Goal: Information Seeking & Learning: Find specific fact

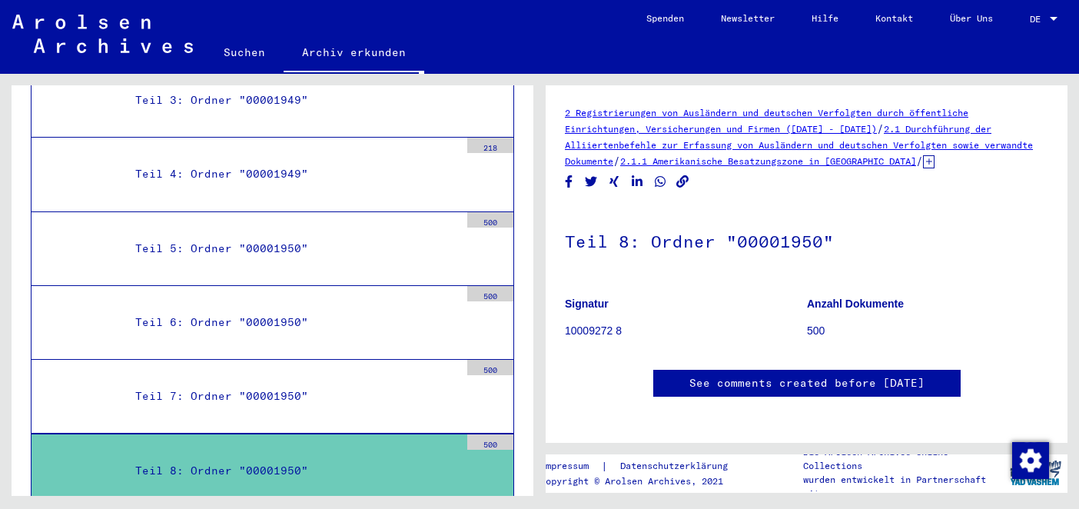
click at [934, 163] on icon at bounding box center [929, 161] width 12 height 13
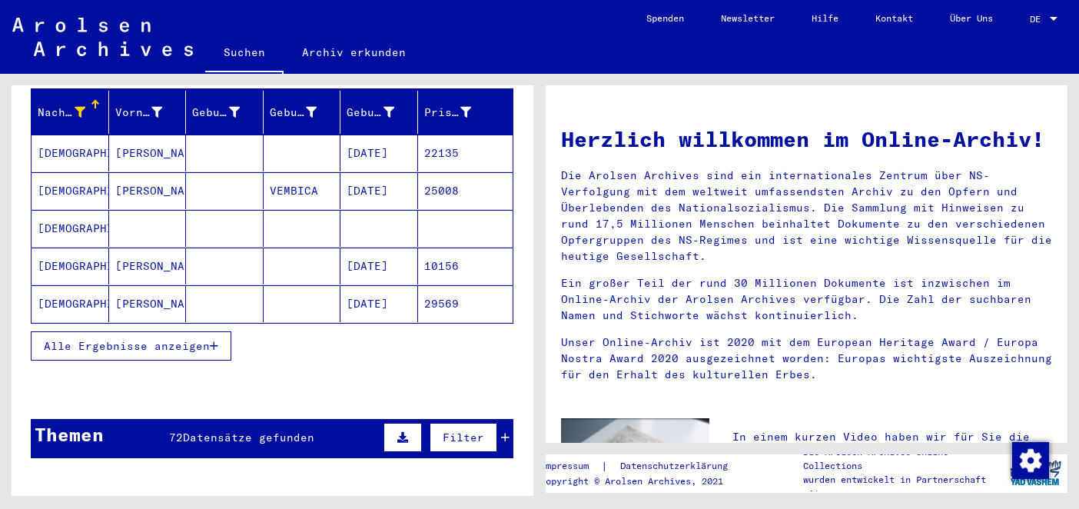
scroll to position [300, 0]
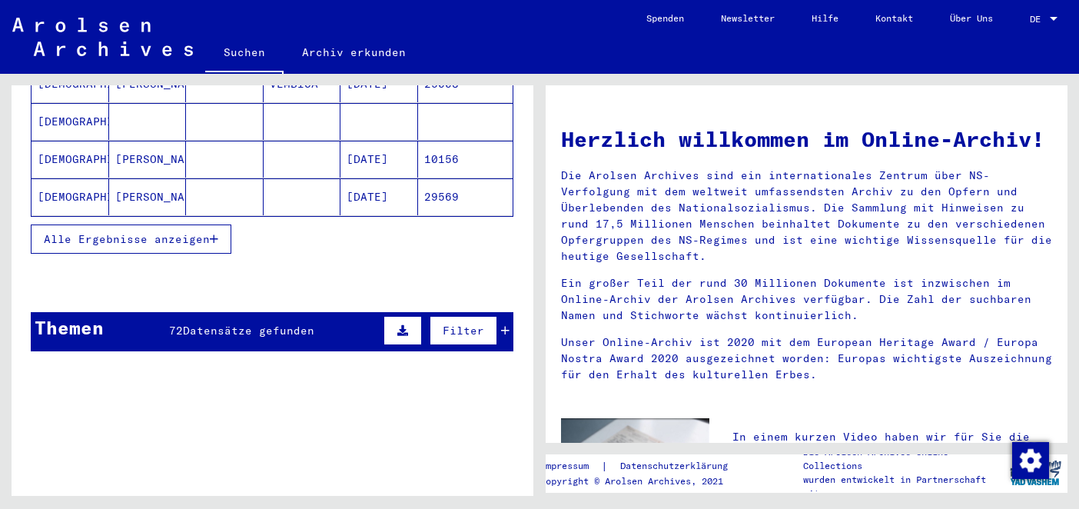
click at [181, 232] on span "Alle Ergebnisse anzeigen" at bounding box center [127, 239] width 166 height 14
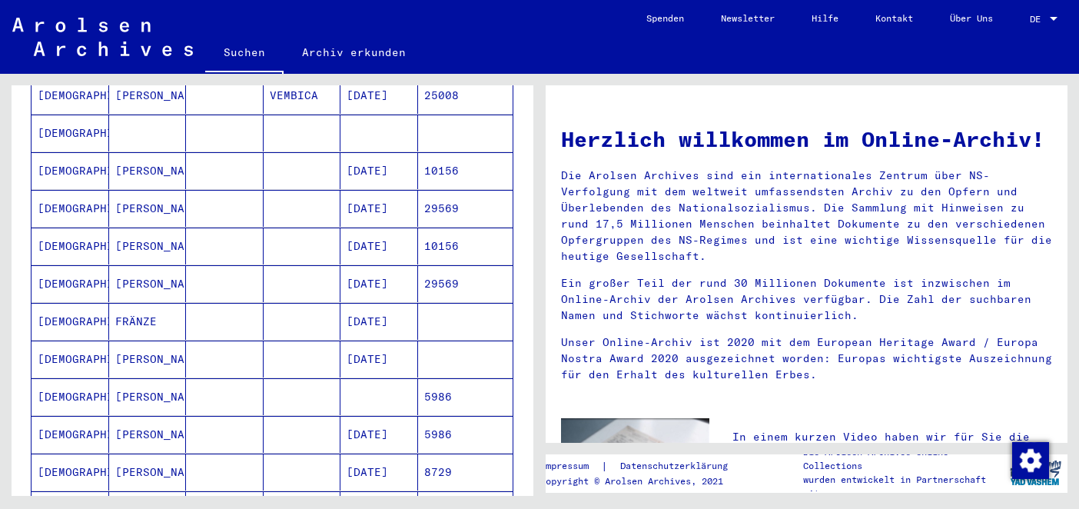
scroll to position [70, 0]
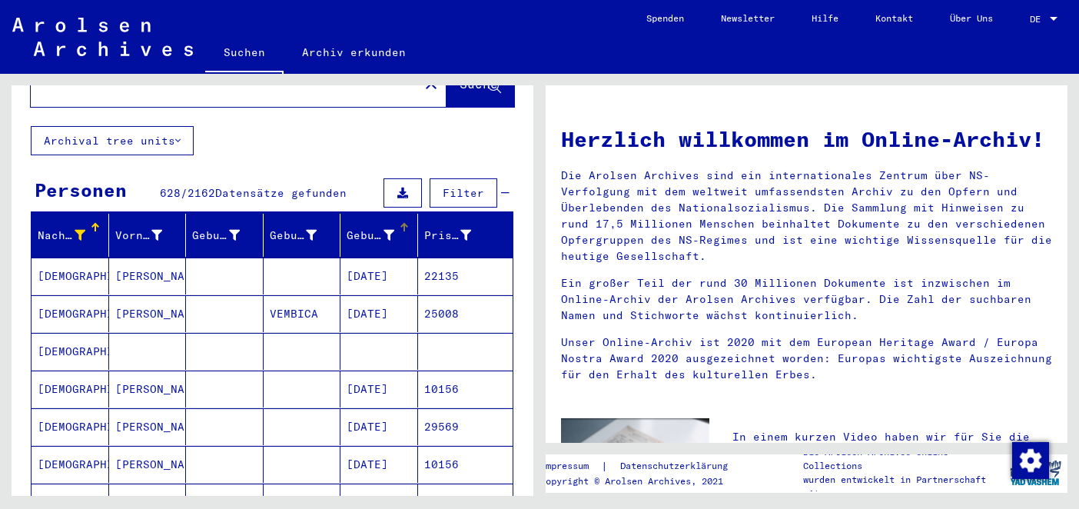
click at [403, 224] on div at bounding box center [404, 228] width 2 height 8
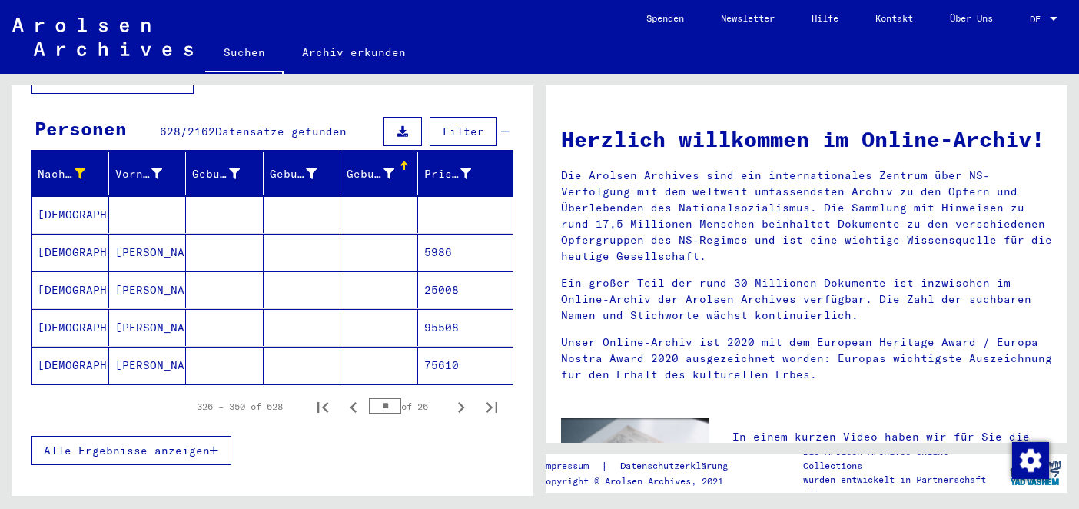
click at [176, 442] on button "Alle Ergebnisse anzeigen" at bounding box center [131, 450] width 201 height 29
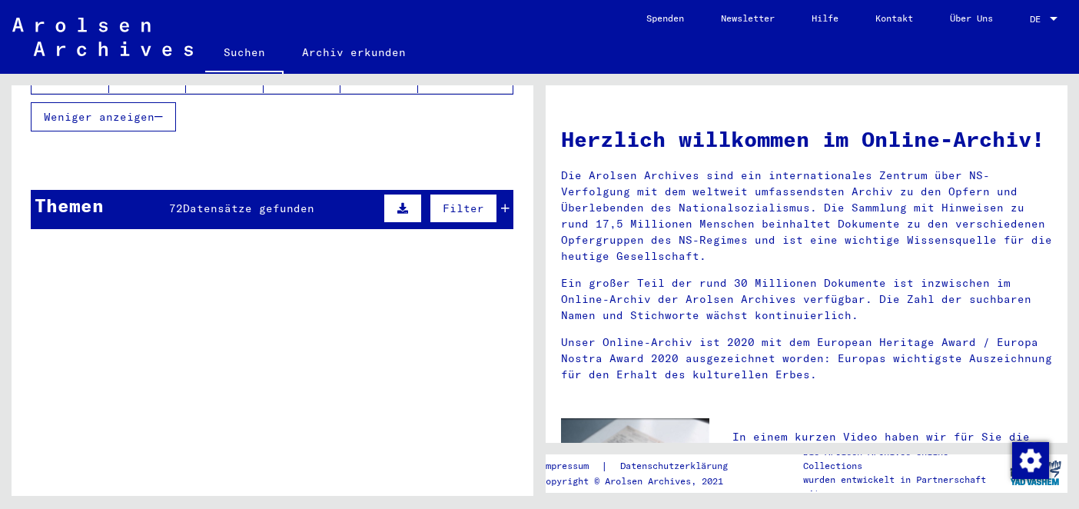
scroll to position [1208, 0]
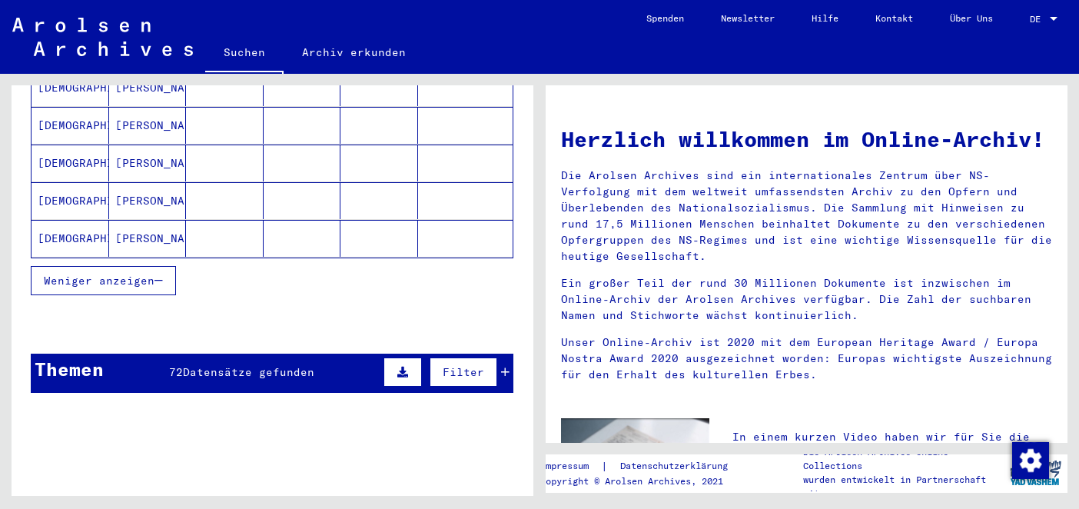
click at [105, 266] on button "Weniger anzeigen" at bounding box center [103, 280] width 145 height 29
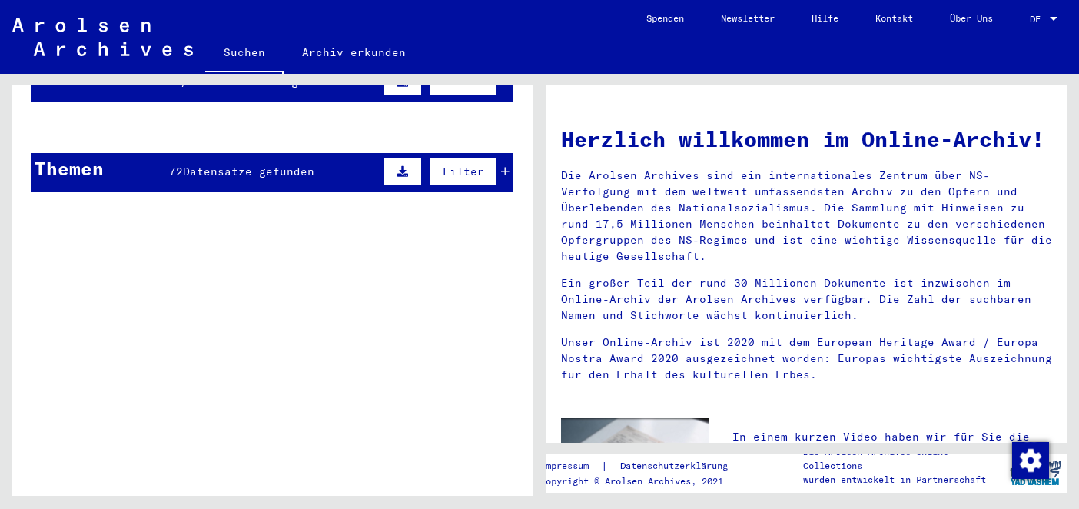
scroll to position [0, 0]
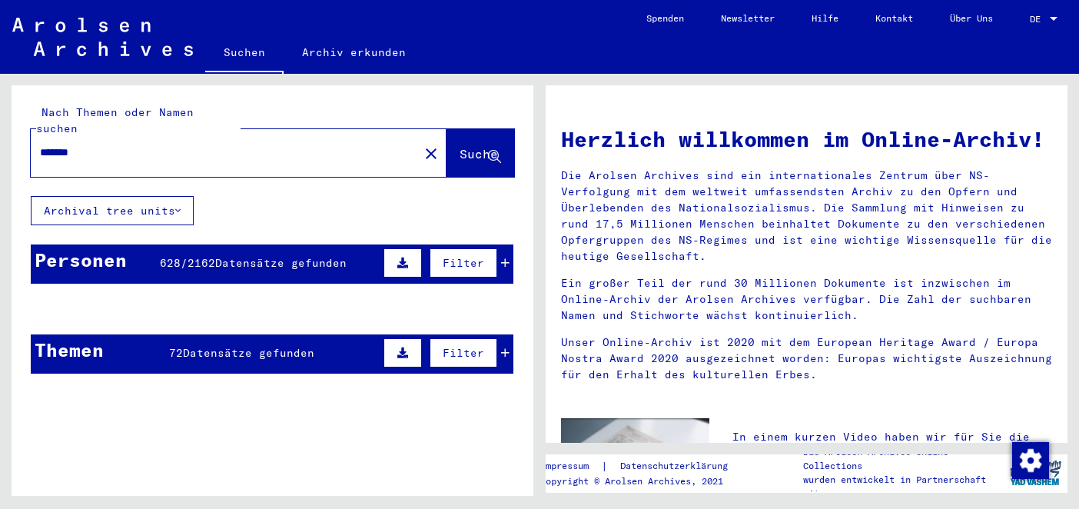
click at [211, 256] on span "2162" at bounding box center [202, 263] width 28 height 14
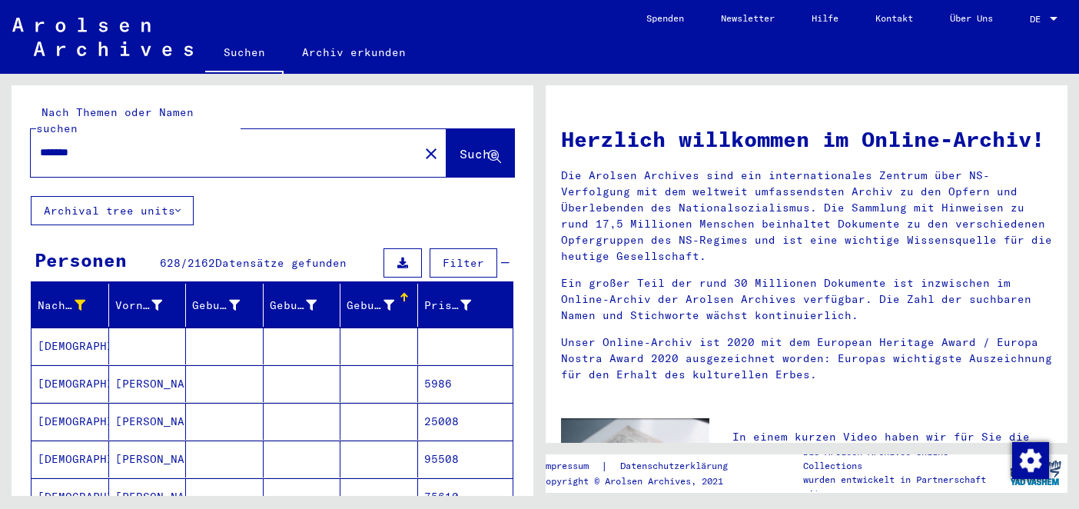
click at [402, 293] on div at bounding box center [402, 295] width 5 height 5
click at [384, 336] on mat-cell "[DATE]" at bounding box center [379, 345] width 78 height 37
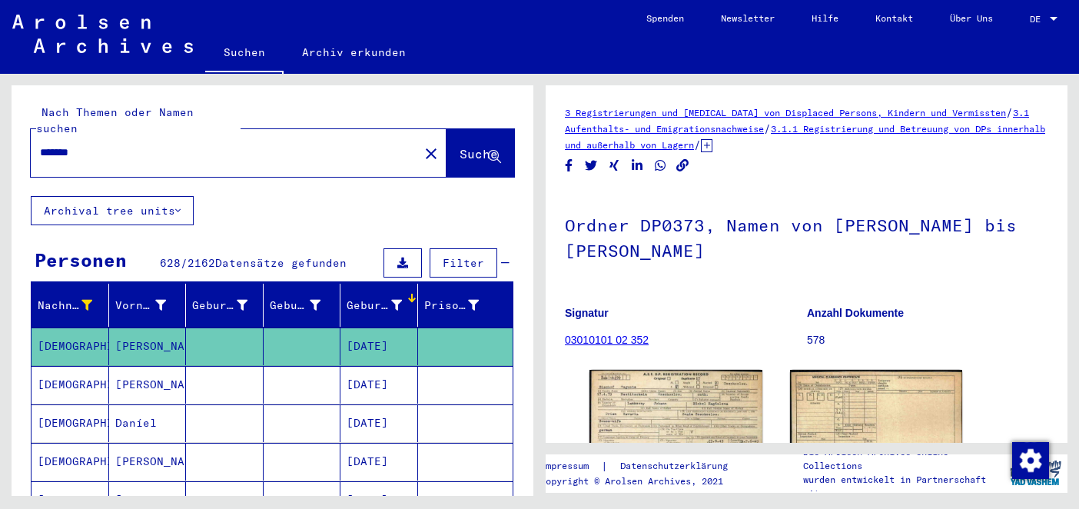
scroll to position [172, 0]
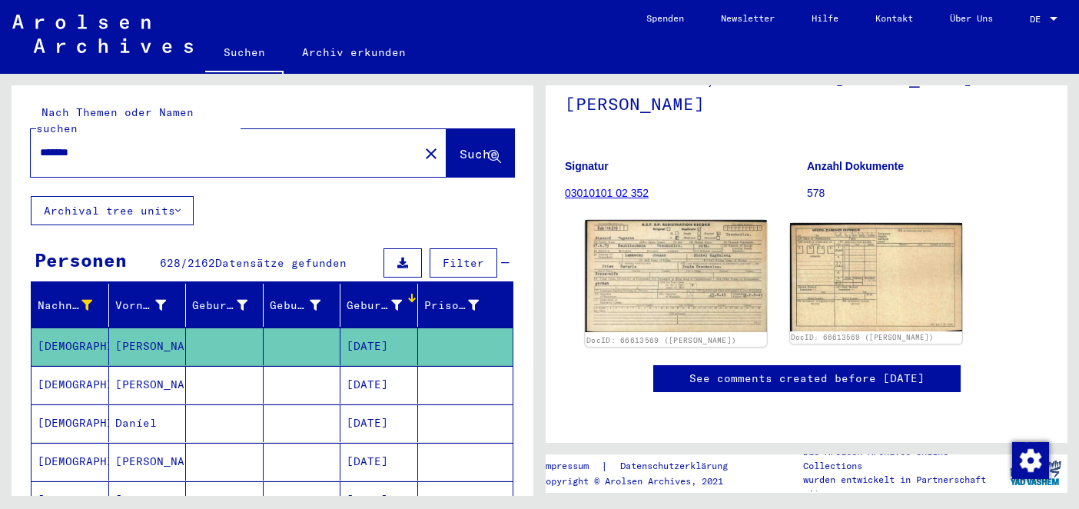
click at [673, 247] on img at bounding box center [675, 276] width 181 height 112
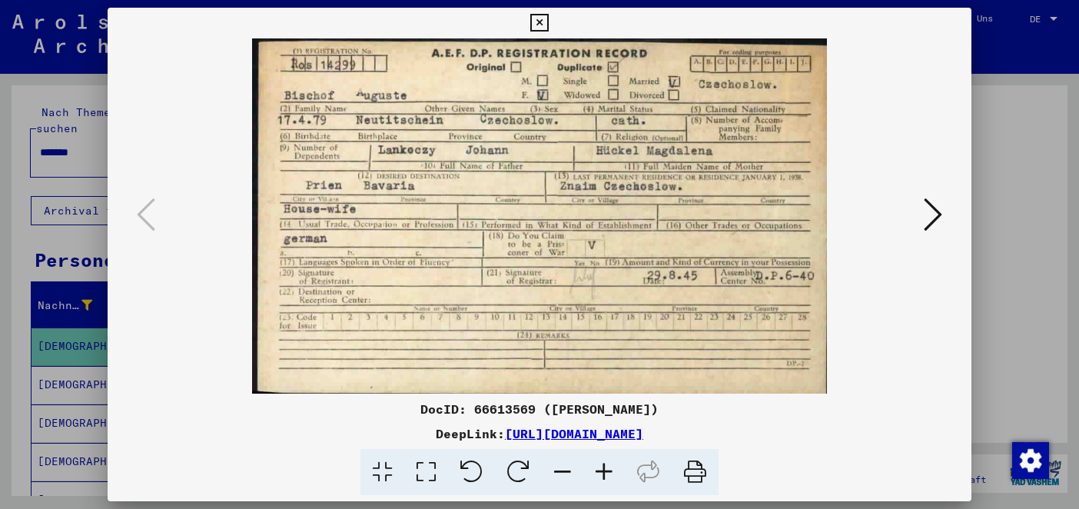
click at [537, 23] on icon at bounding box center [539, 23] width 18 height 18
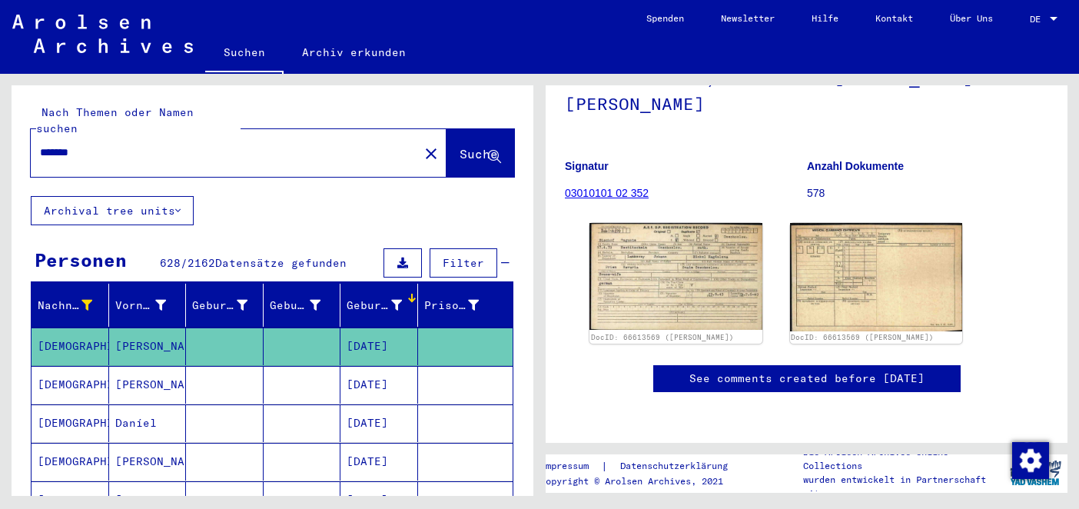
click at [315, 409] on mat-cell at bounding box center [303, 423] width 78 height 38
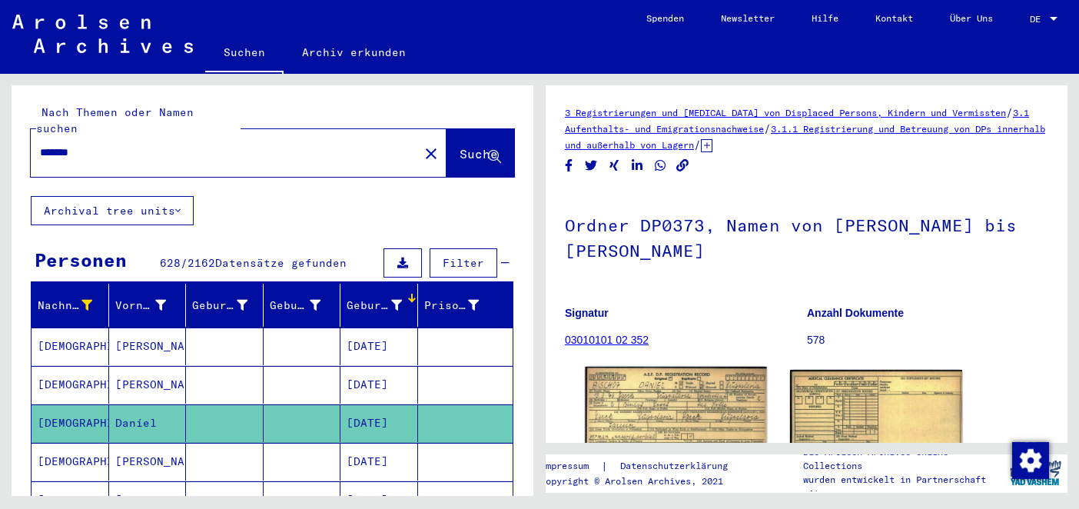
click at [697, 373] on img at bounding box center [675, 425] width 181 height 116
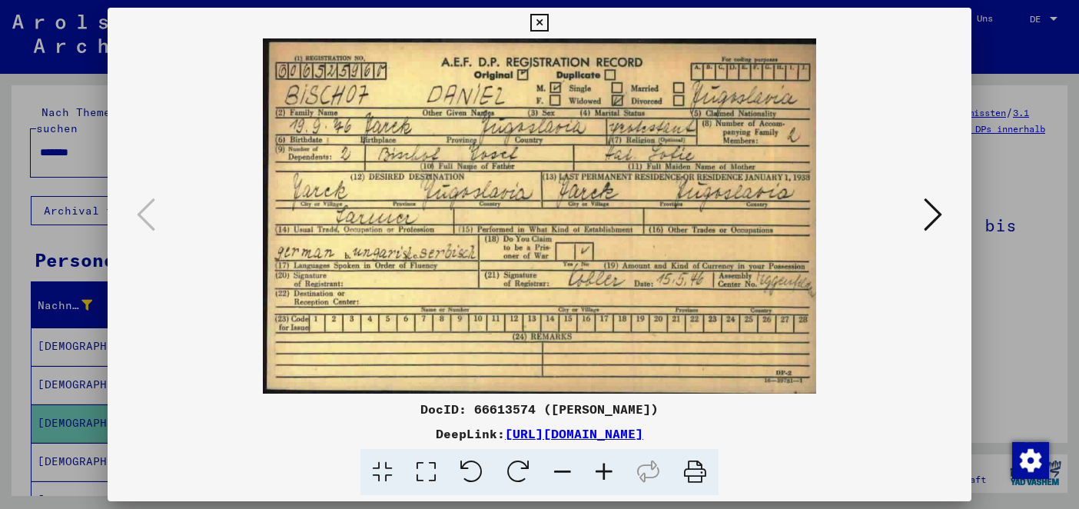
click at [539, 25] on icon at bounding box center [539, 23] width 18 height 18
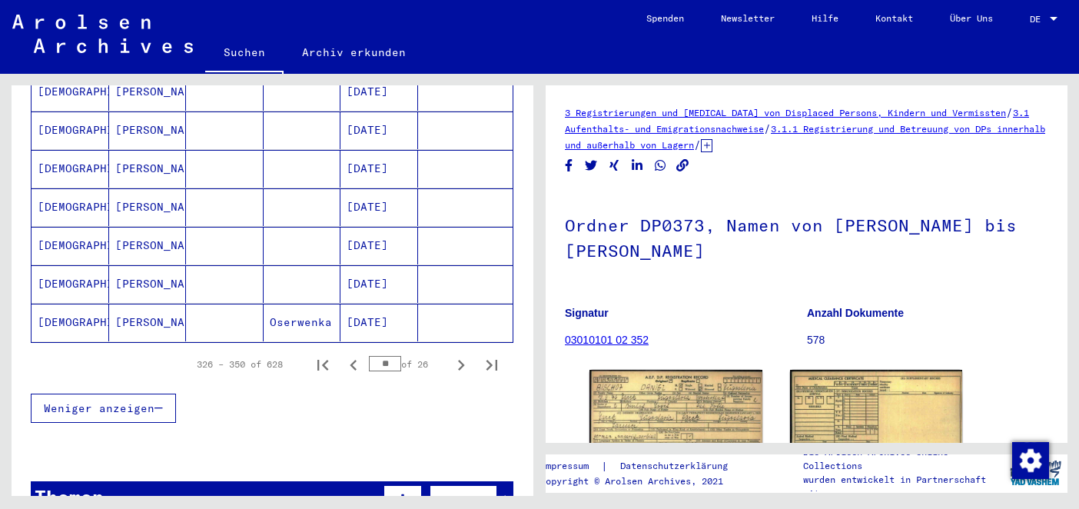
scroll to position [950, 0]
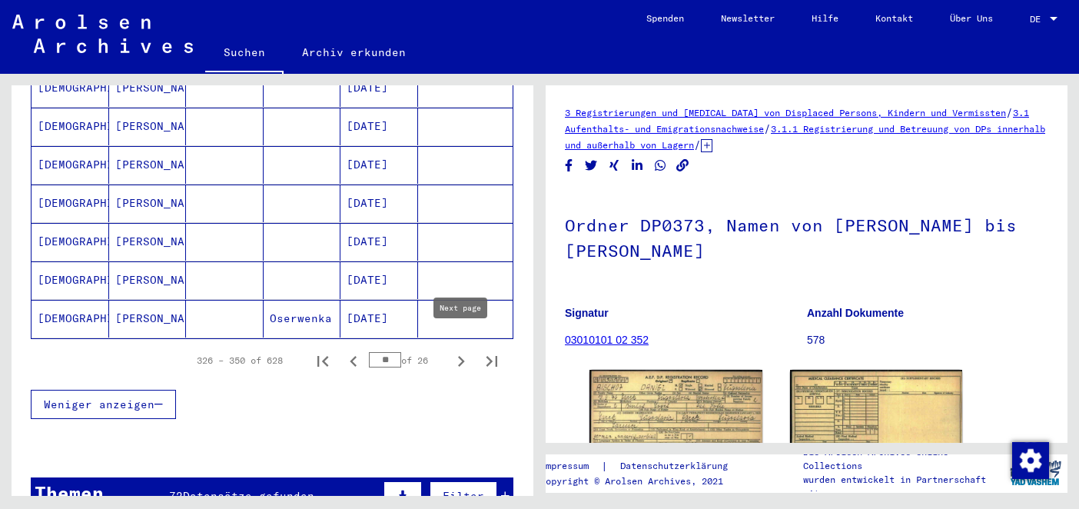
click at [461, 356] on icon "Next page" at bounding box center [461, 361] width 7 height 11
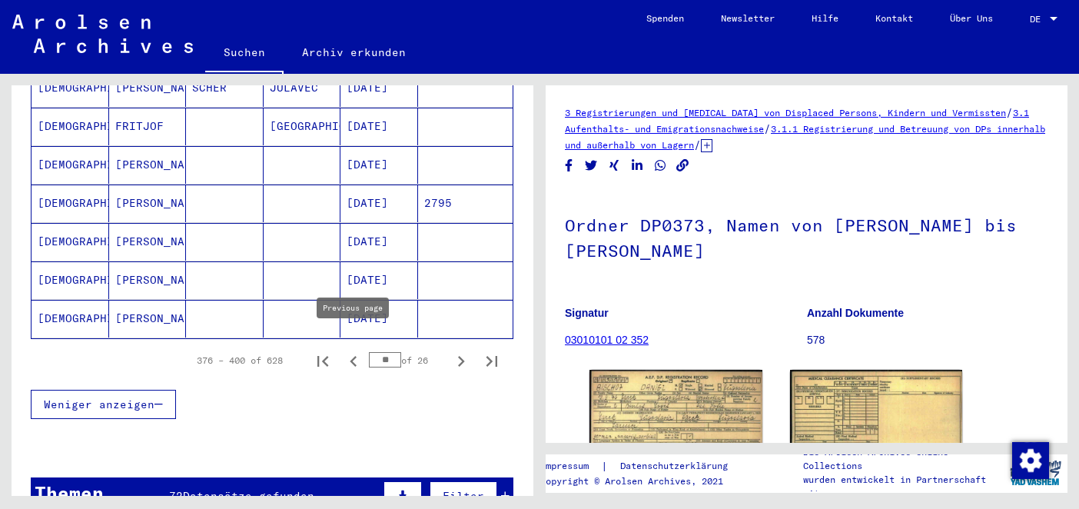
click at [350, 351] on icon "Previous page" at bounding box center [354, 361] width 22 height 22
click at [350, 353] on icon "Previous page" at bounding box center [354, 361] width 22 height 22
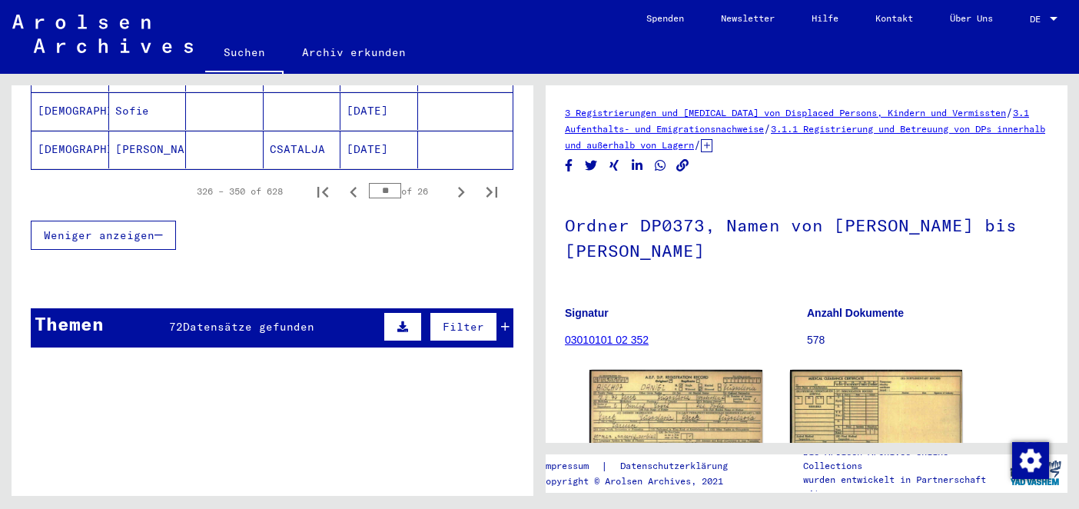
scroll to position [1194, 0]
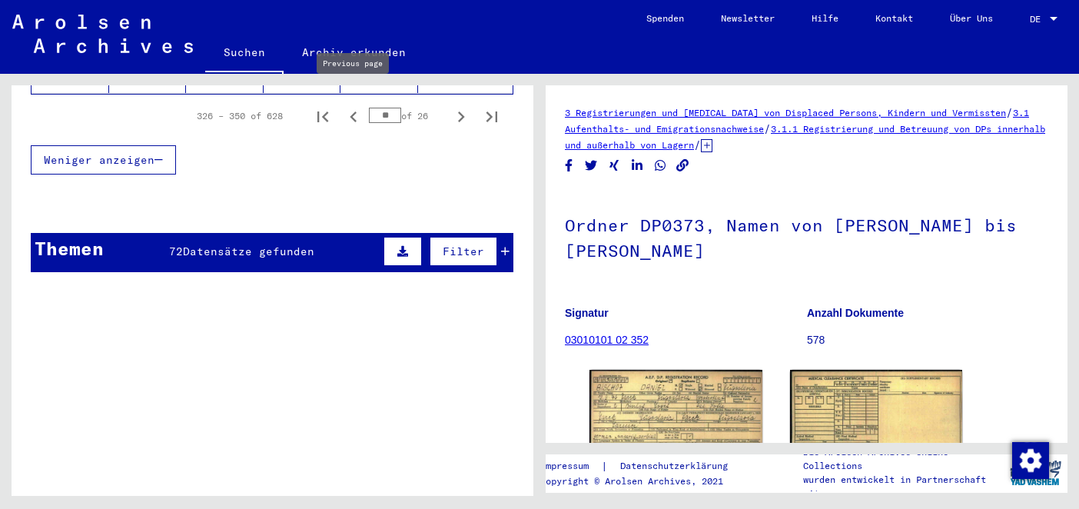
click at [356, 106] on icon "Previous page" at bounding box center [354, 117] width 22 height 22
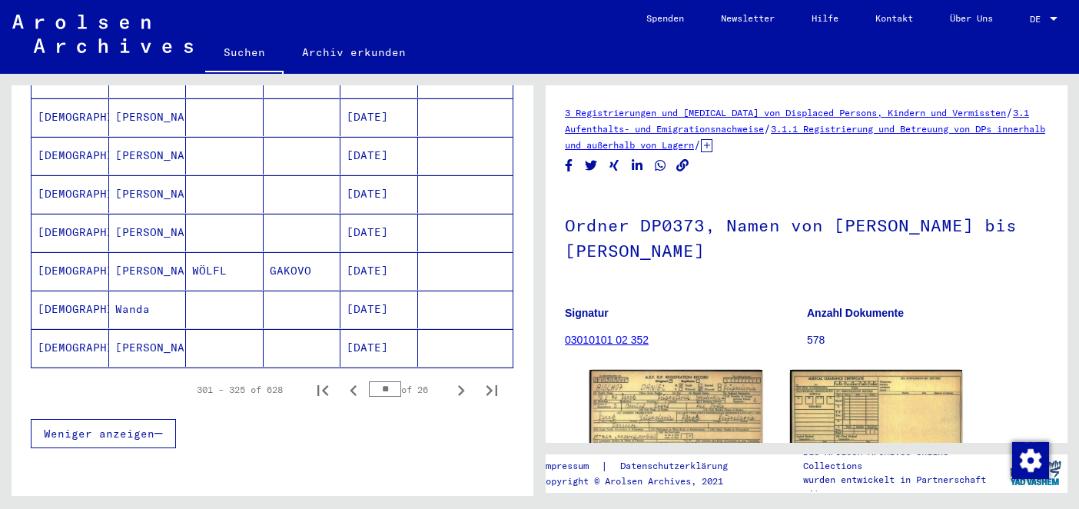
scroll to position [920, 0]
click at [357, 380] on icon "Previous page" at bounding box center [354, 391] width 22 height 22
click at [460, 386] on icon "Next page" at bounding box center [461, 391] width 7 height 11
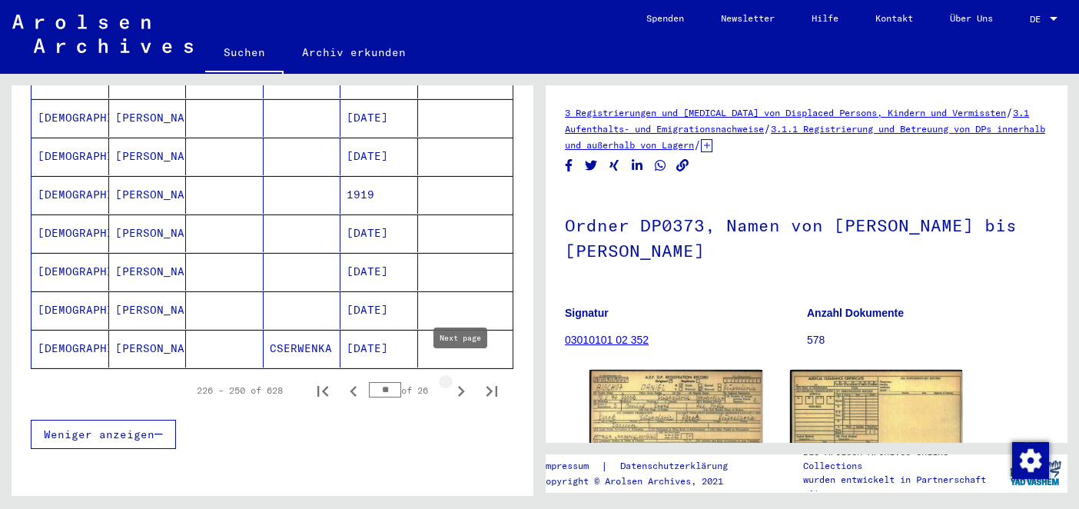
type input "**"
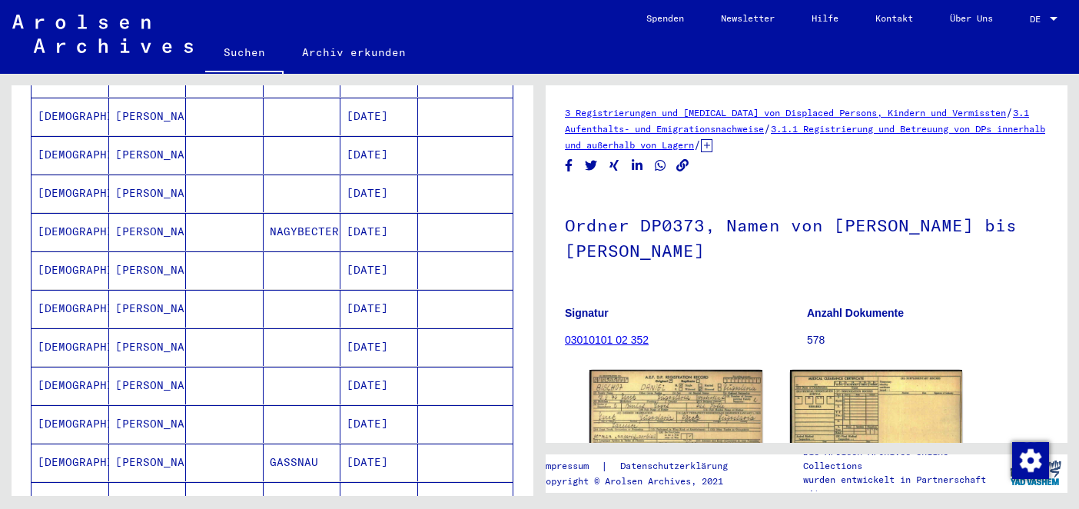
scroll to position [0, 0]
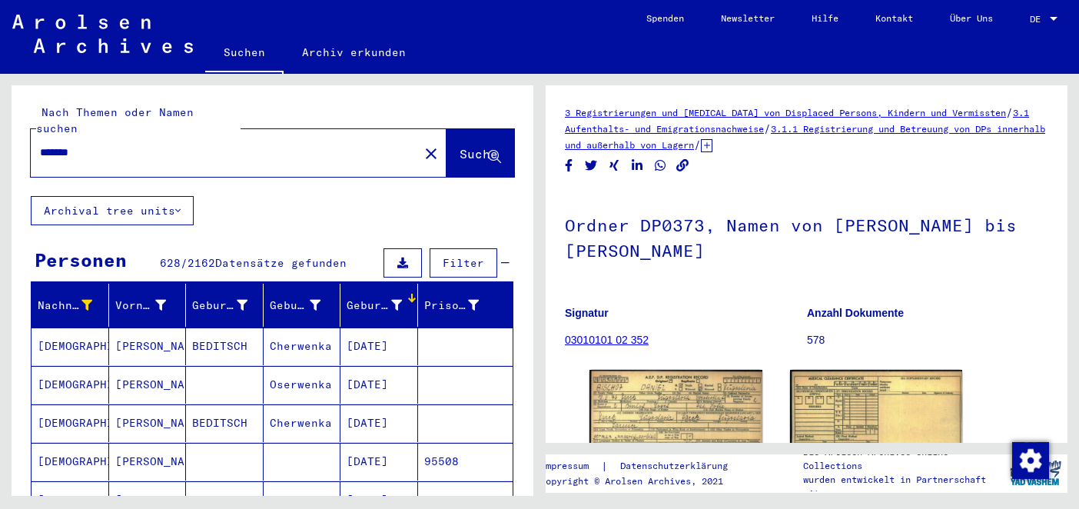
click at [146, 155] on div "******* close" at bounding box center [239, 153] width 416 height 48
click at [170, 149] on div "*******" at bounding box center [220, 152] width 379 height 35
click at [64, 144] on input "*******" at bounding box center [225, 152] width 370 height 16
type input "*****"
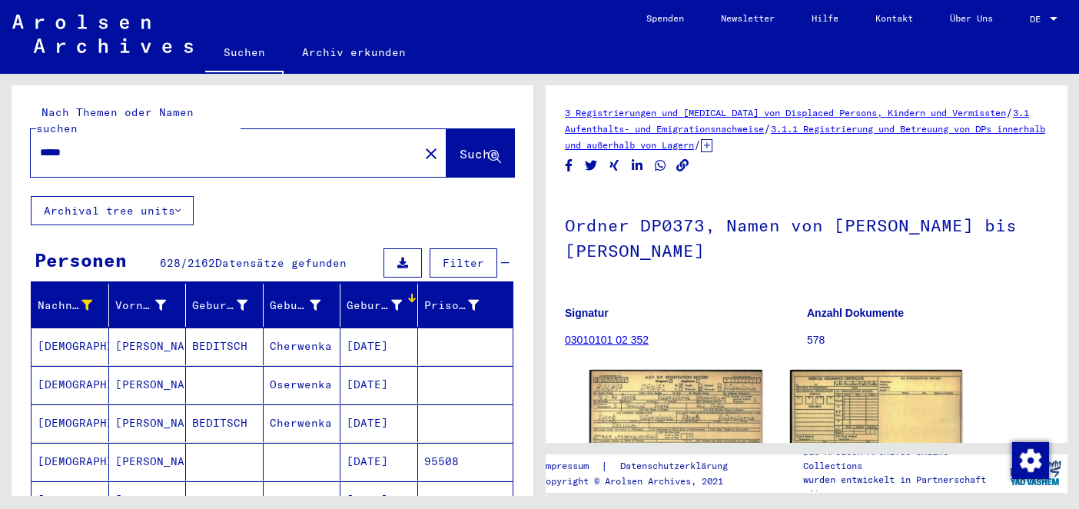
click at [460, 146] on span "Suche" at bounding box center [479, 153] width 38 height 15
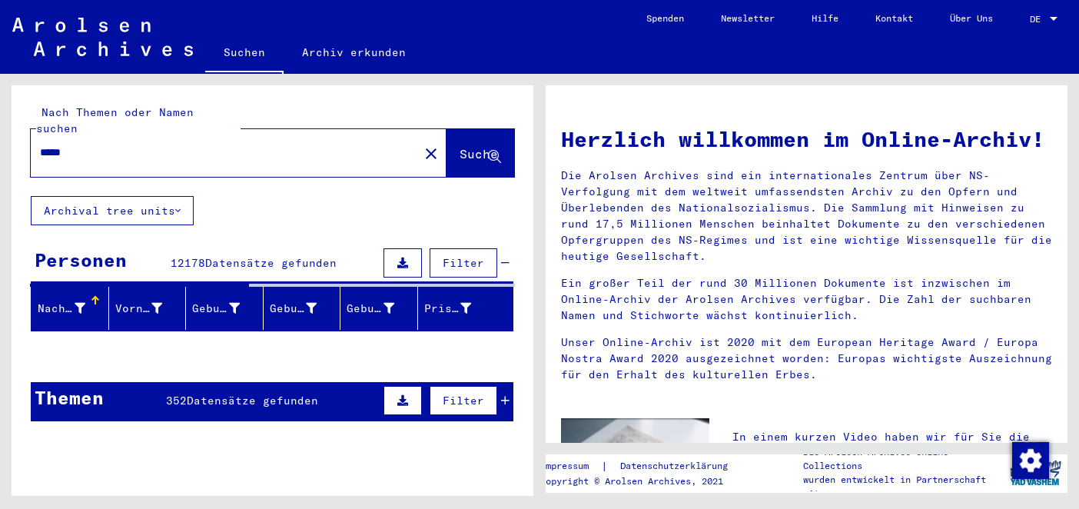
click at [79, 303] on icon at bounding box center [80, 308] width 11 height 11
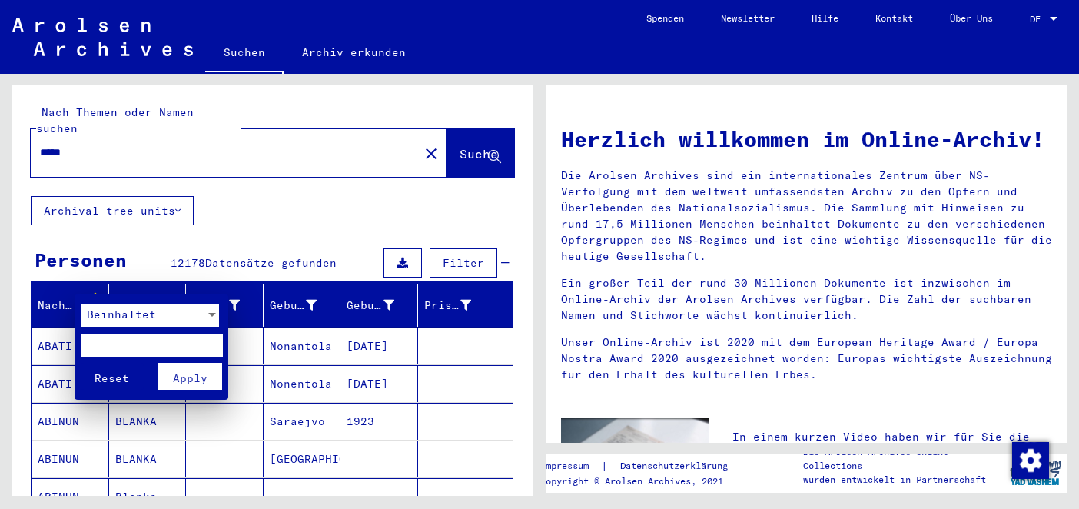
click at [106, 318] on span "Beinhaltet" at bounding box center [121, 314] width 69 height 14
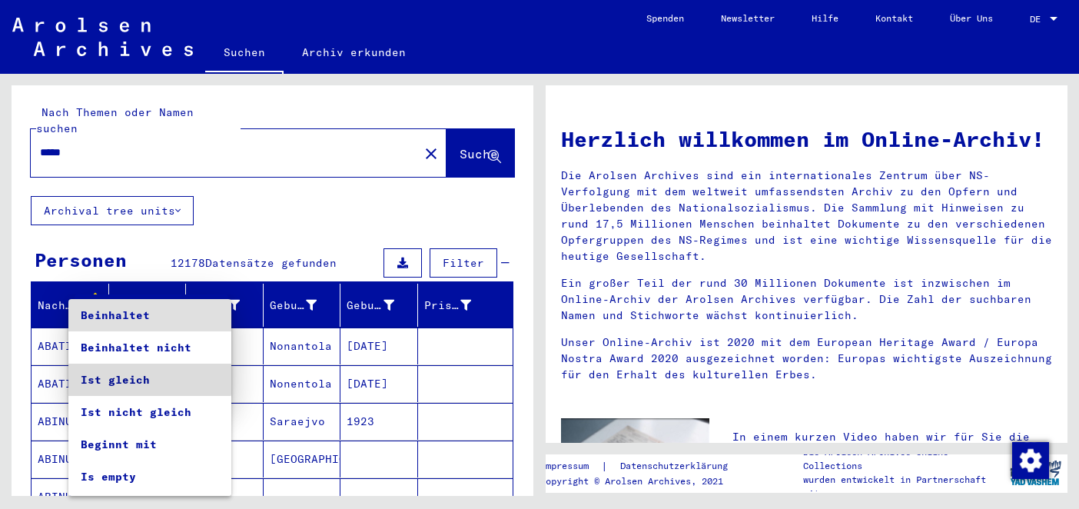
click at [128, 372] on span "Ist gleich" at bounding box center [150, 379] width 138 height 32
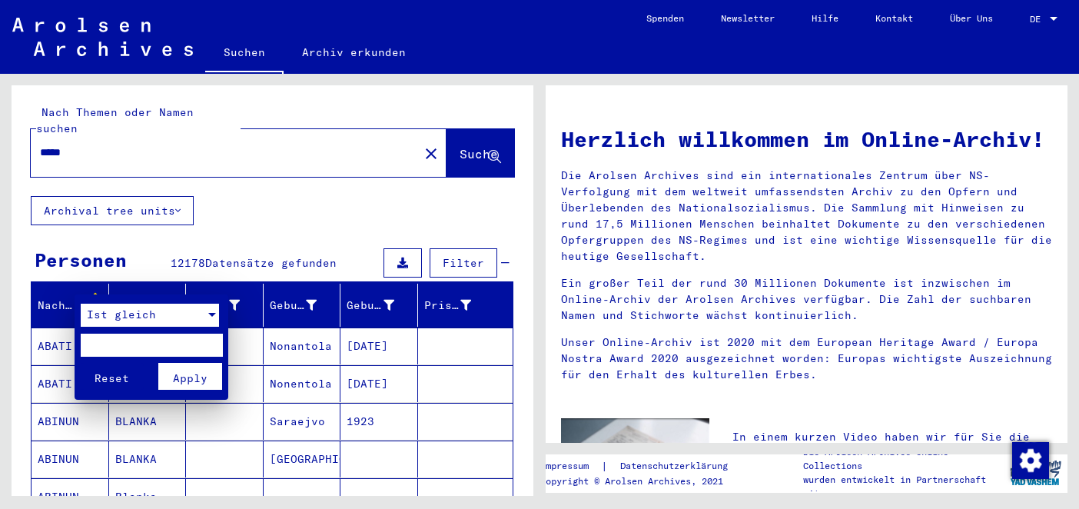
click at [142, 349] on input "text" at bounding box center [152, 345] width 142 height 23
type input "*****"
click at [208, 383] on button "Apply" at bounding box center [190, 376] width 64 height 27
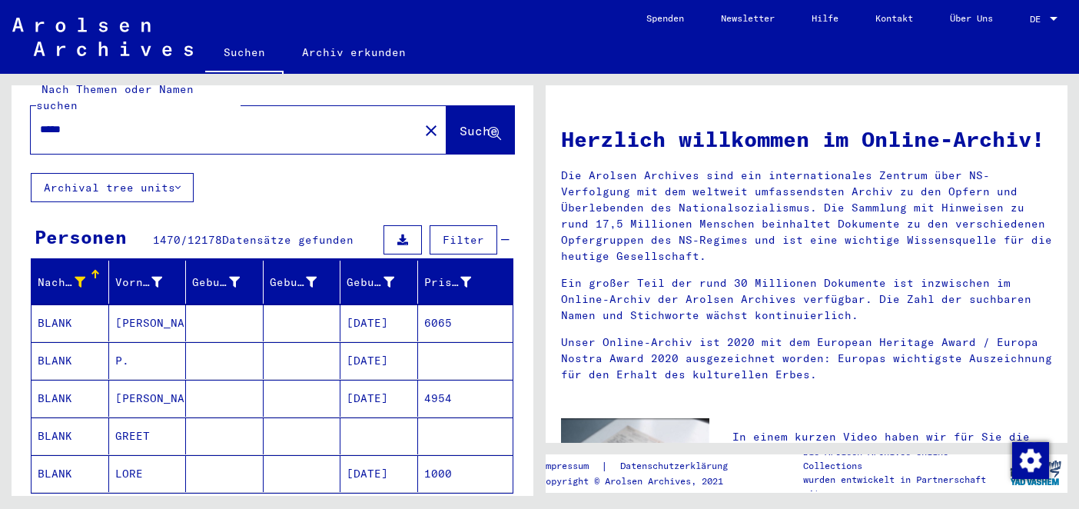
scroll to position [25, 0]
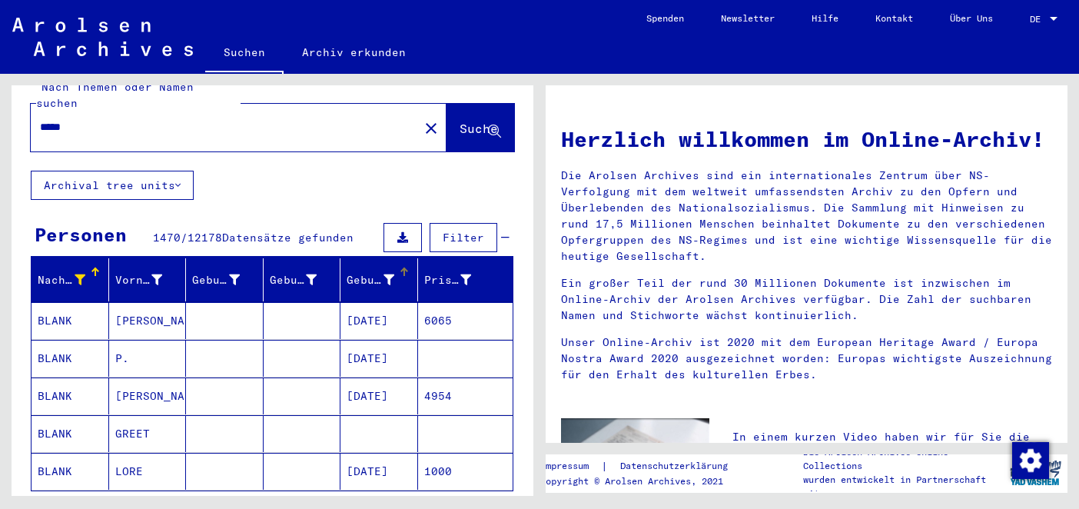
click at [407, 267] on div at bounding box center [404, 271] width 9 height 9
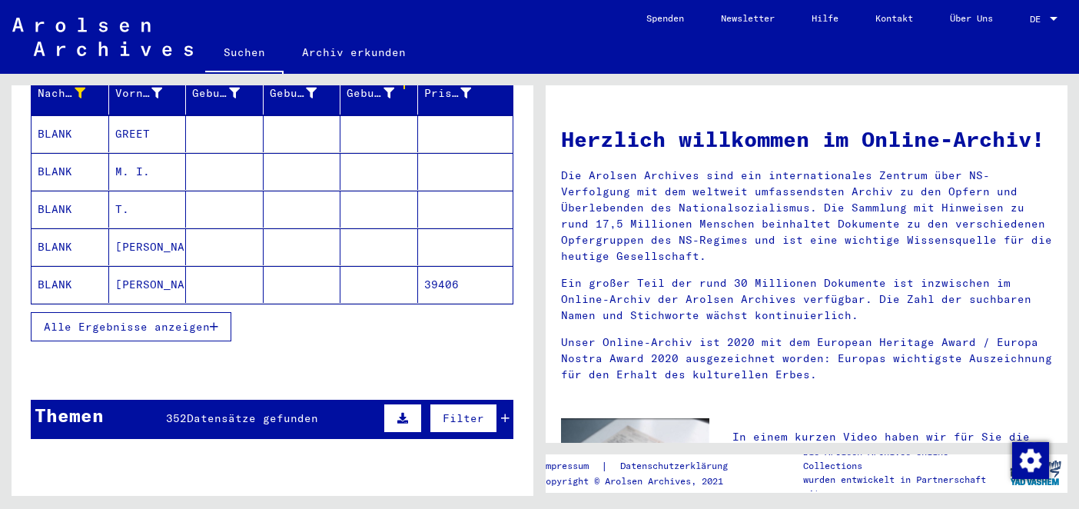
scroll to position [214, 0]
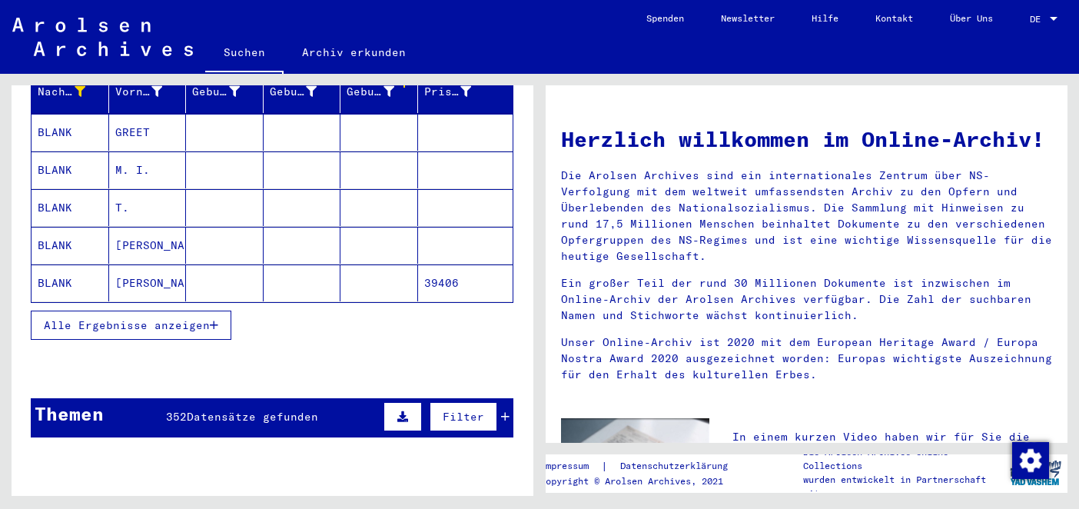
click at [182, 319] on button "Alle Ergebnisse anzeigen" at bounding box center [131, 324] width 201 height 29
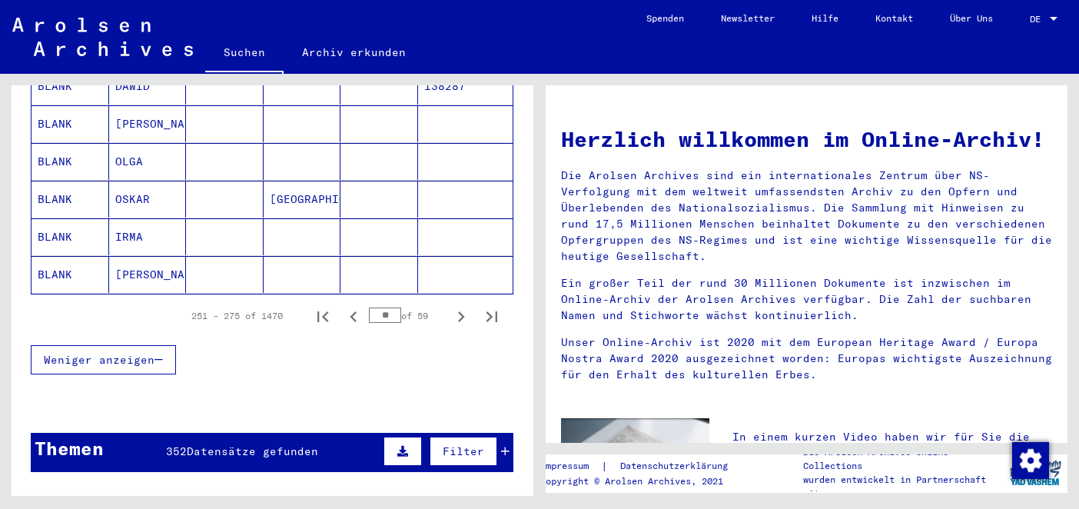
scroll to position [949, 0]
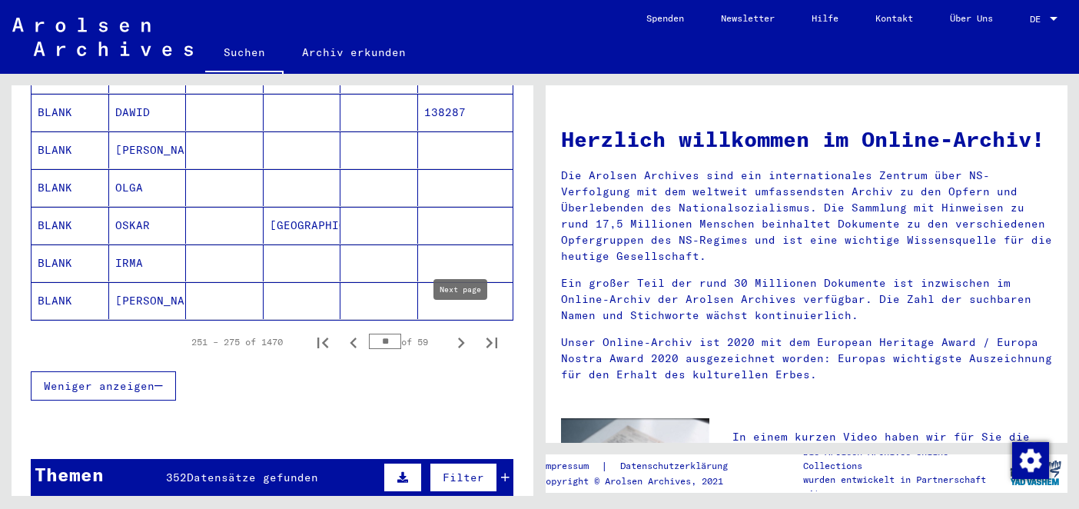
click at [456, 332] on icon "Next page" at bounding box center [461, 343] width 22 height 22
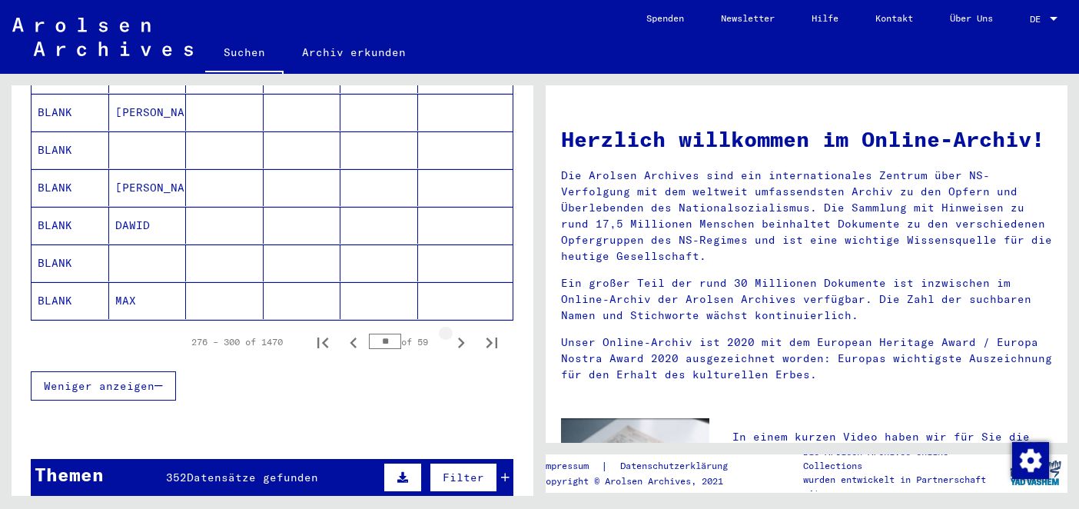
click at [456, 332] on icon "Next page" at bounding box center [461, 343] width 22 height 22
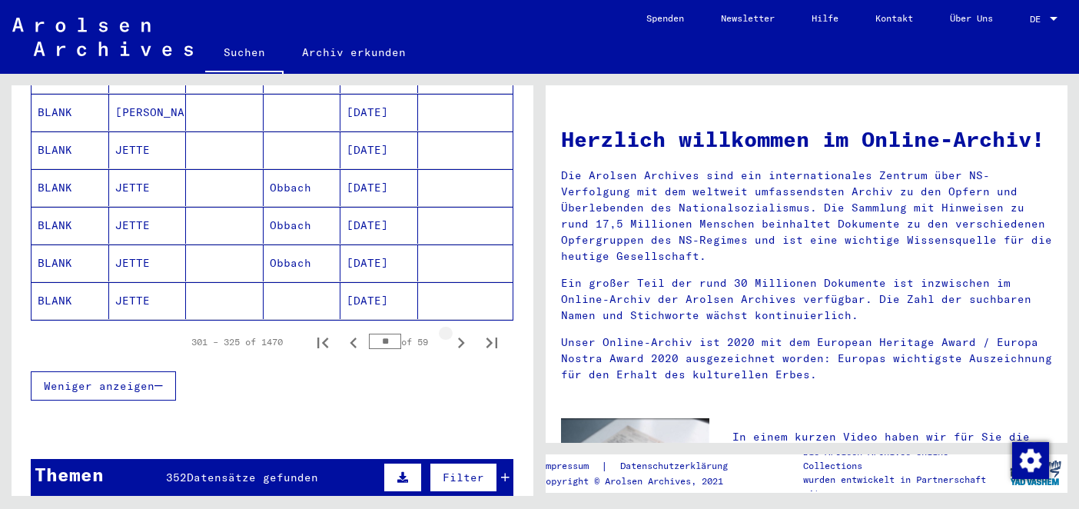
click at [456, 332] on icon "Next page" at bounding box center [461, 343] width 22 height 22
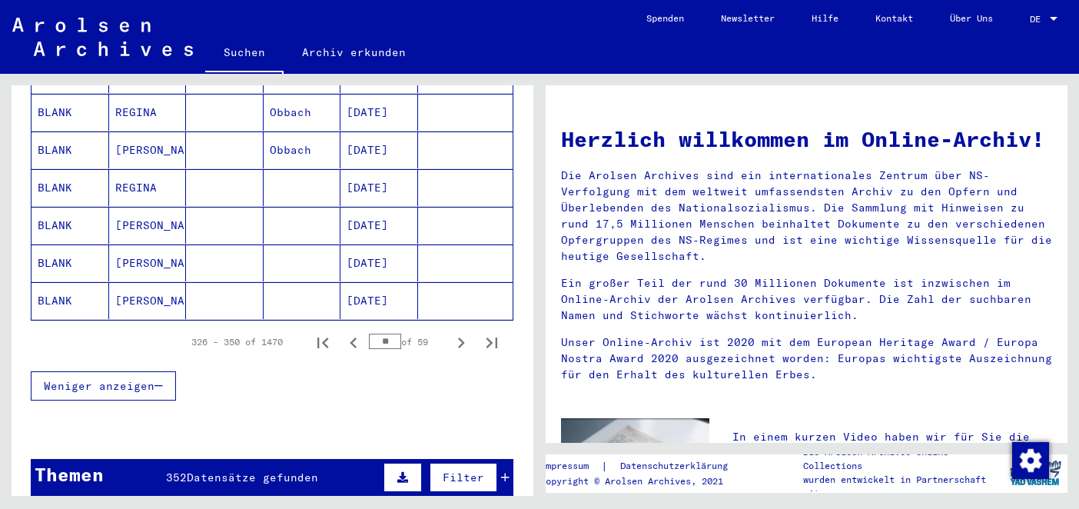
click at [456, 332] on icon "Next page" at bounding box center [461, 343] width 22 height 22
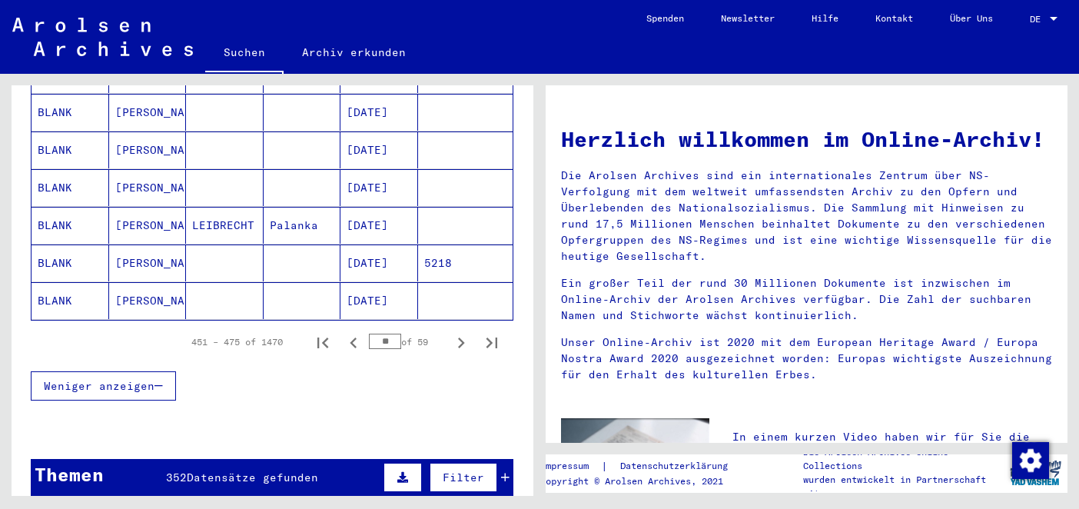
click at [456, 332] on icon "Next page" at bounding box center [461, 343] width 22 height 22
type input "**"
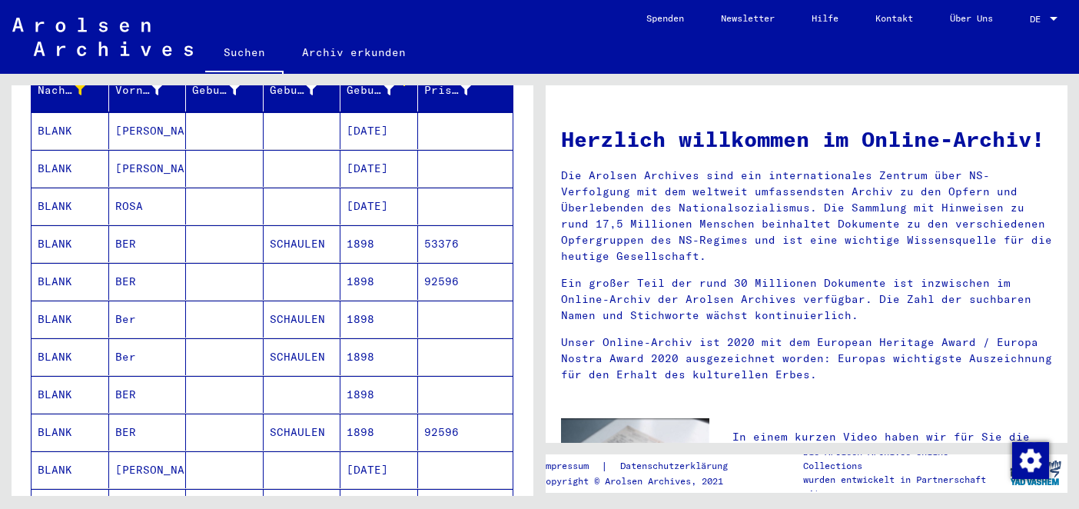
scroll to position [214, 0]
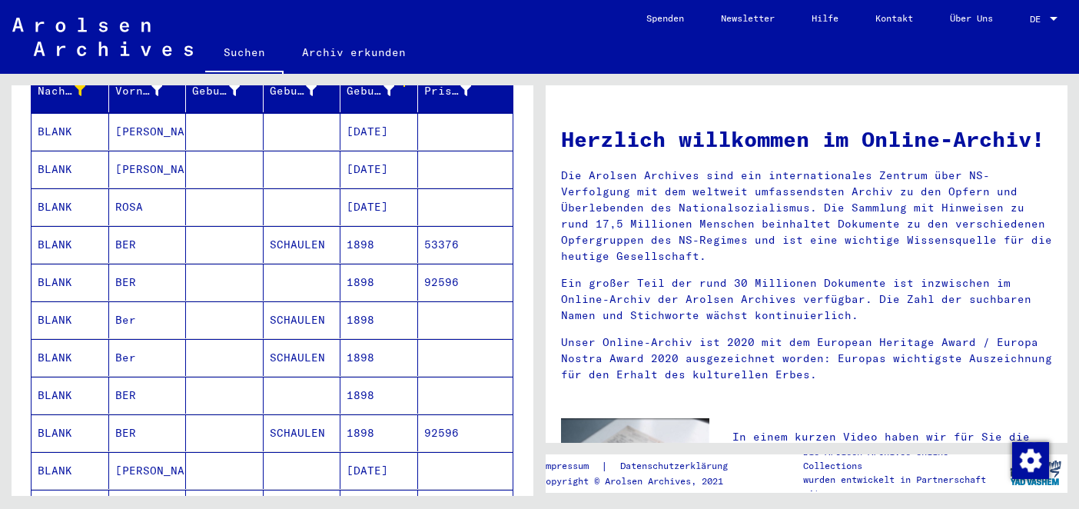
click at [215, 310] on mat-cell at bounding box center [225, 319] width 78 height 37
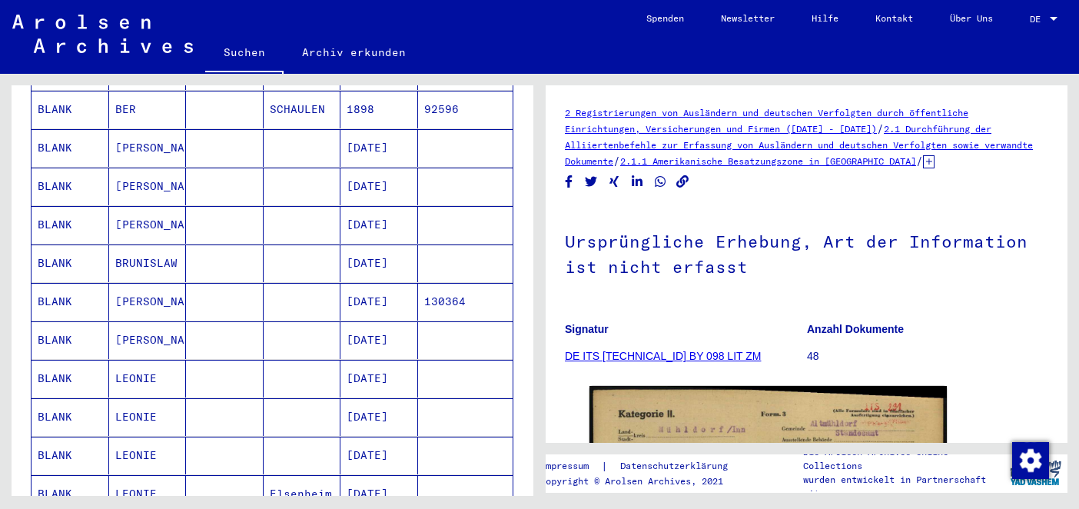
scroll to position [519, 0]
